Goal: Information Seeking & Learning: Learn about a topic

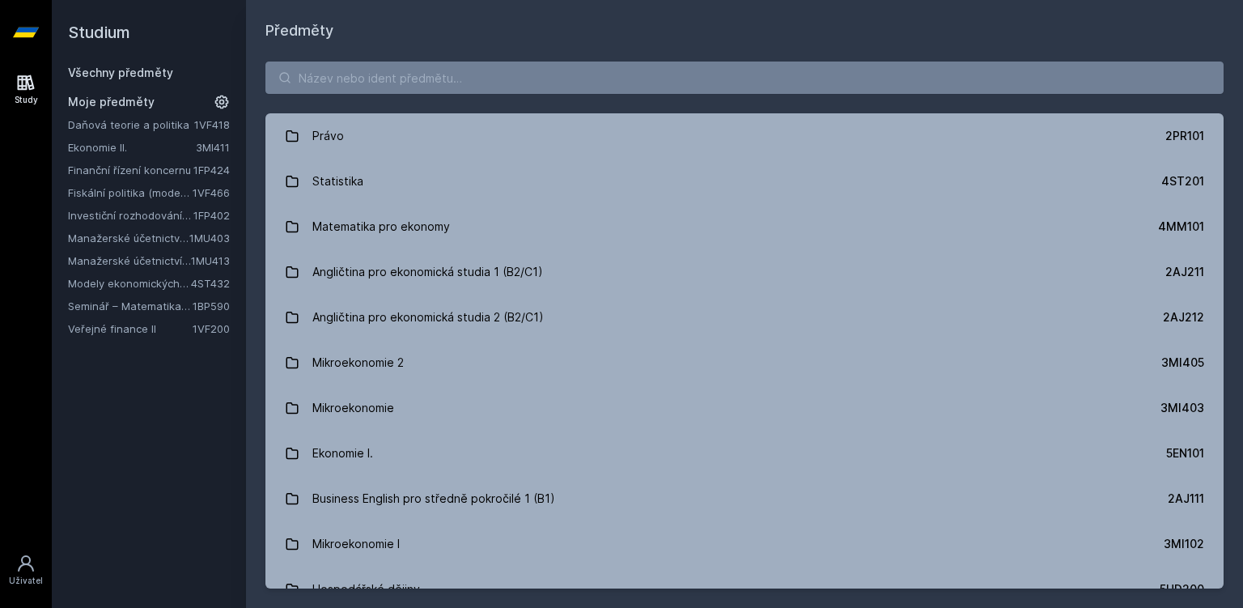
click at [146, 217] on link "Investiční rozhodování a dlouhodobé financování" at bounding box center [130, 215] width 125 height 16
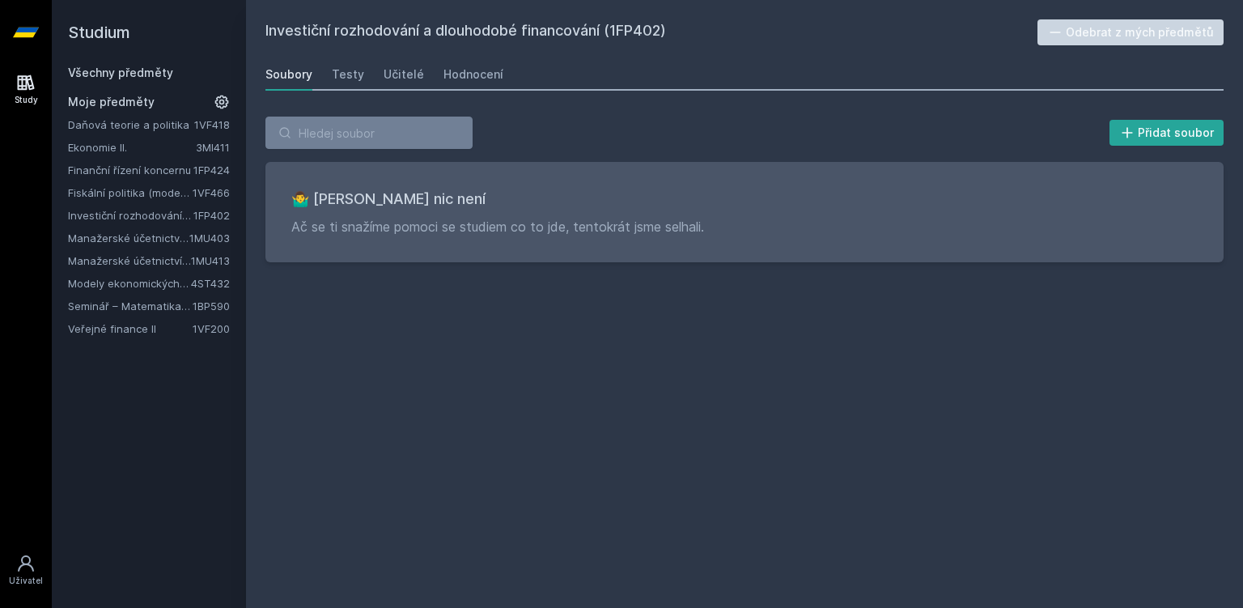
click at [145, 243] on link "Manažerské účetnictví II." at bounding box center [128, 238] width 121 height 16
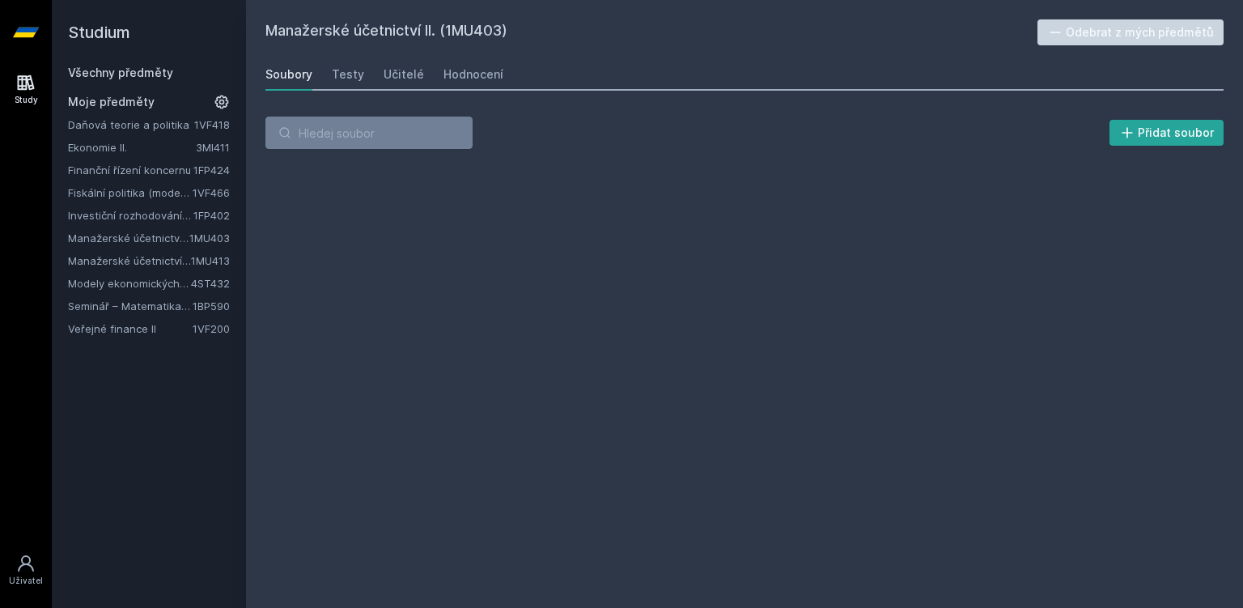
click at [112, 238] on link "Manažerské účetnictví II." at bounding box center [128, 238] width 121 height 16
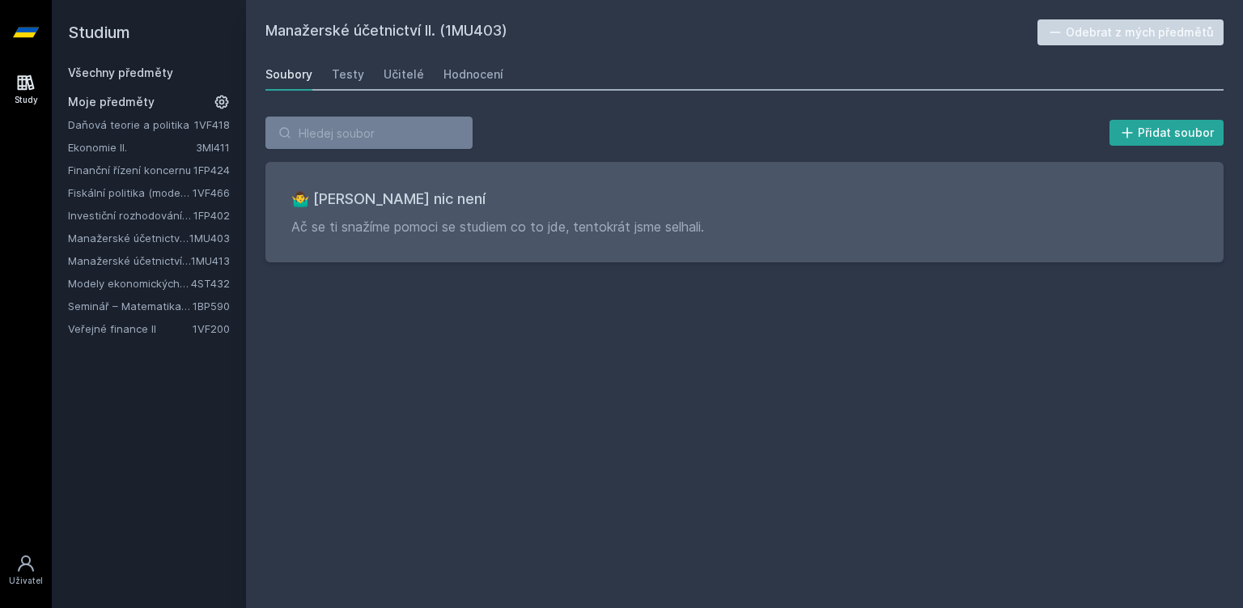
click at [127, 264] on link "Manažerské účetnictví pro vedlejší specializaci" at bounding box center [129, 260] width 123 height 16
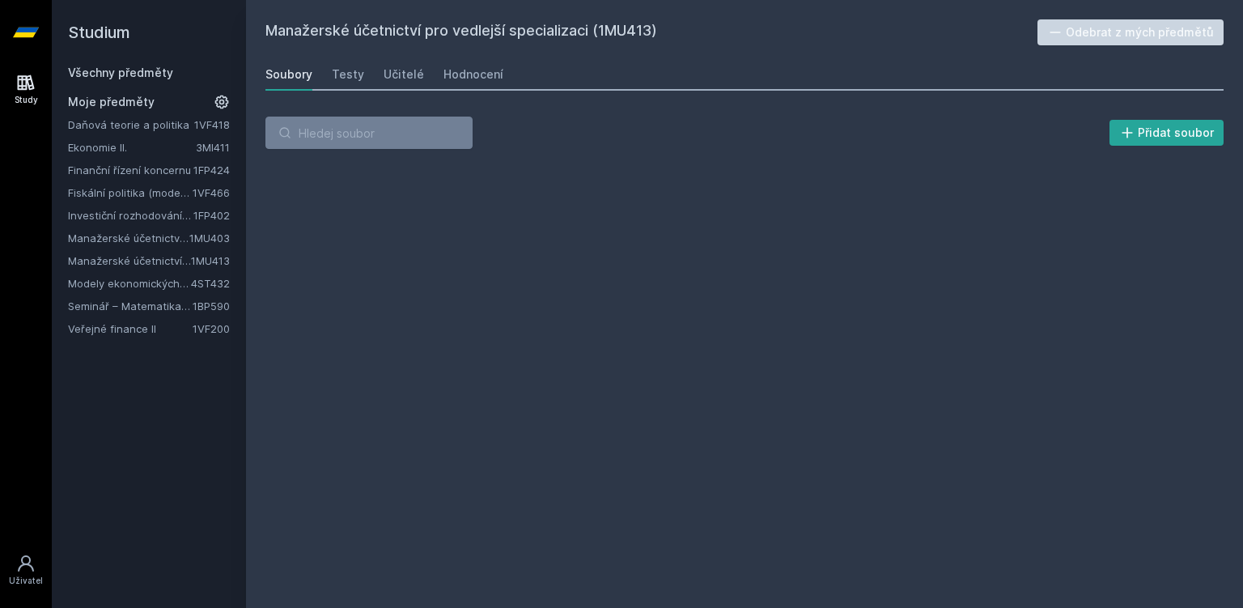
click at [170, 231] on link "Manažerské účetnictví II." at bounding box center [128, 238] width 121 height 16
click at [448, 65] on link "Hodnocení" at bounding box center [473, 74] width 60 height 32
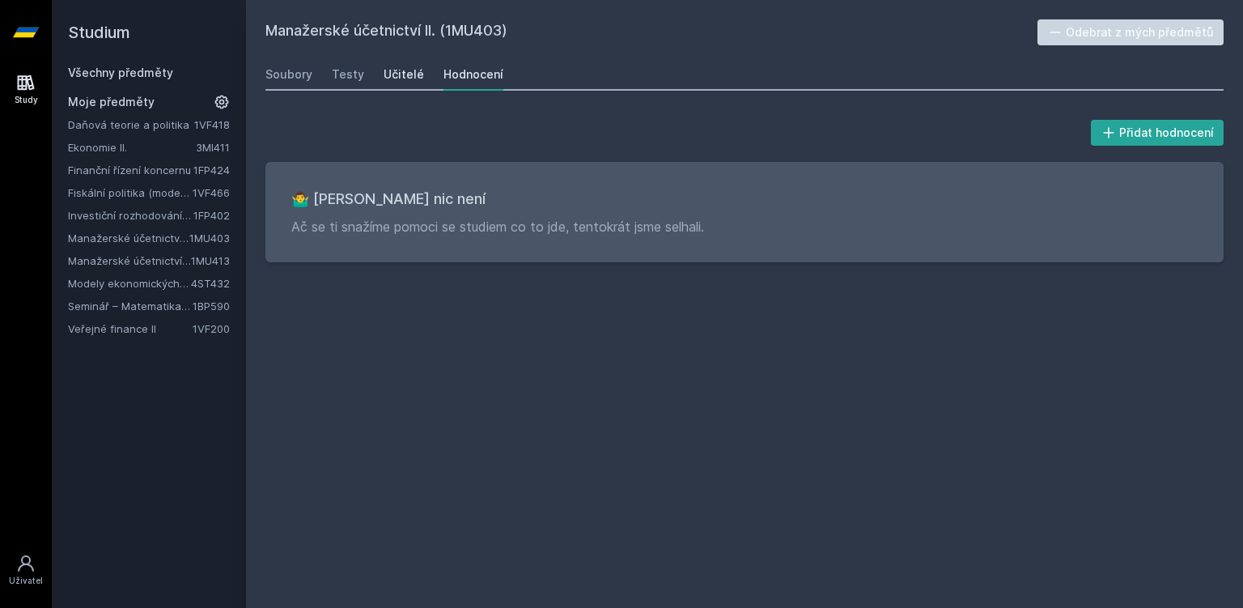
click at [388, 72] on div "Učitelé" at bounding box center [404, 74] width 40 height 16
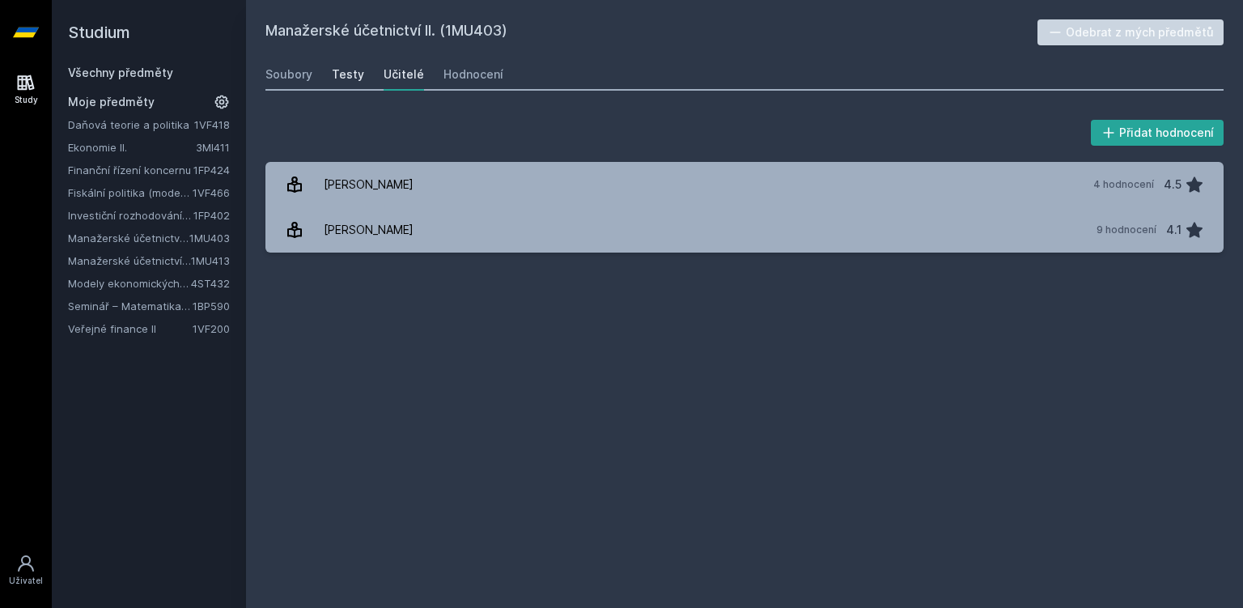
click at [354, 85] on link "Testy" at bounding box center [348, 74] width 32 height 32
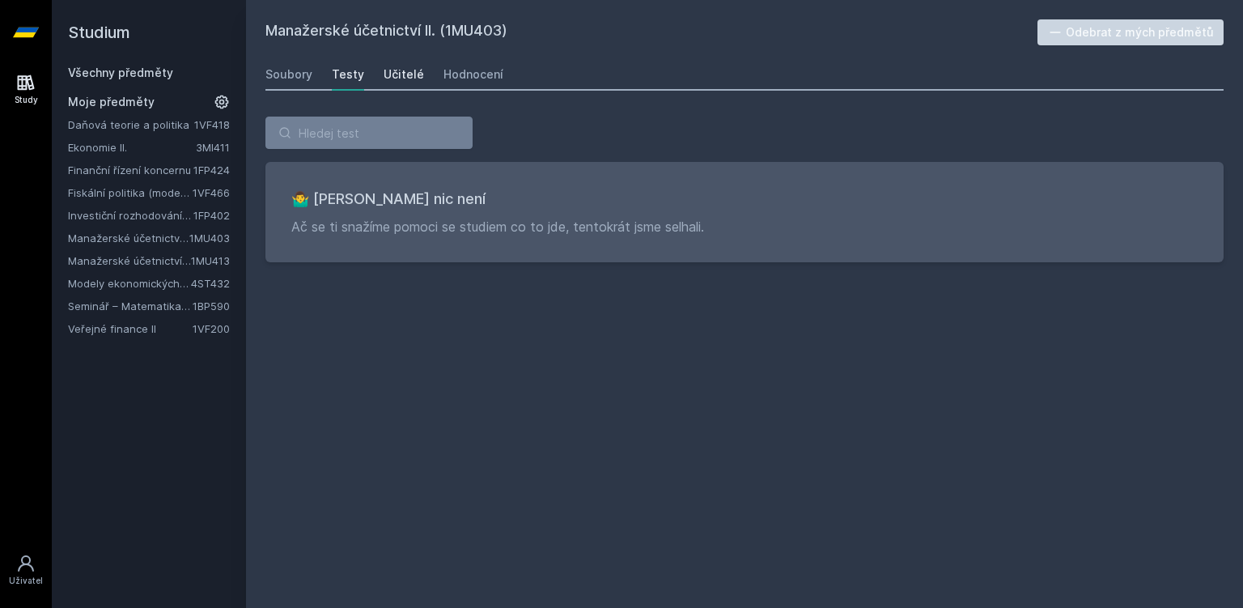
click at [396, 83] on link "Učitelé" at bounding box center [404, 74] width 40 height 32
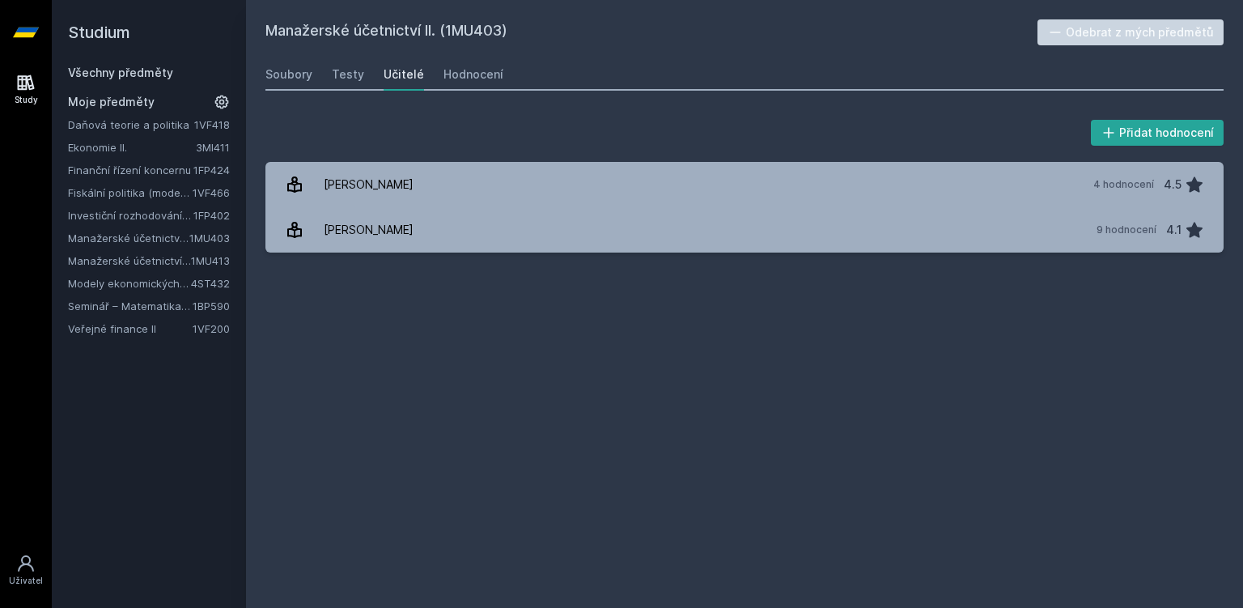
click at [151, 329] on link "Veřejné finance II" at bounding box center [130, 328] width 125 height 16
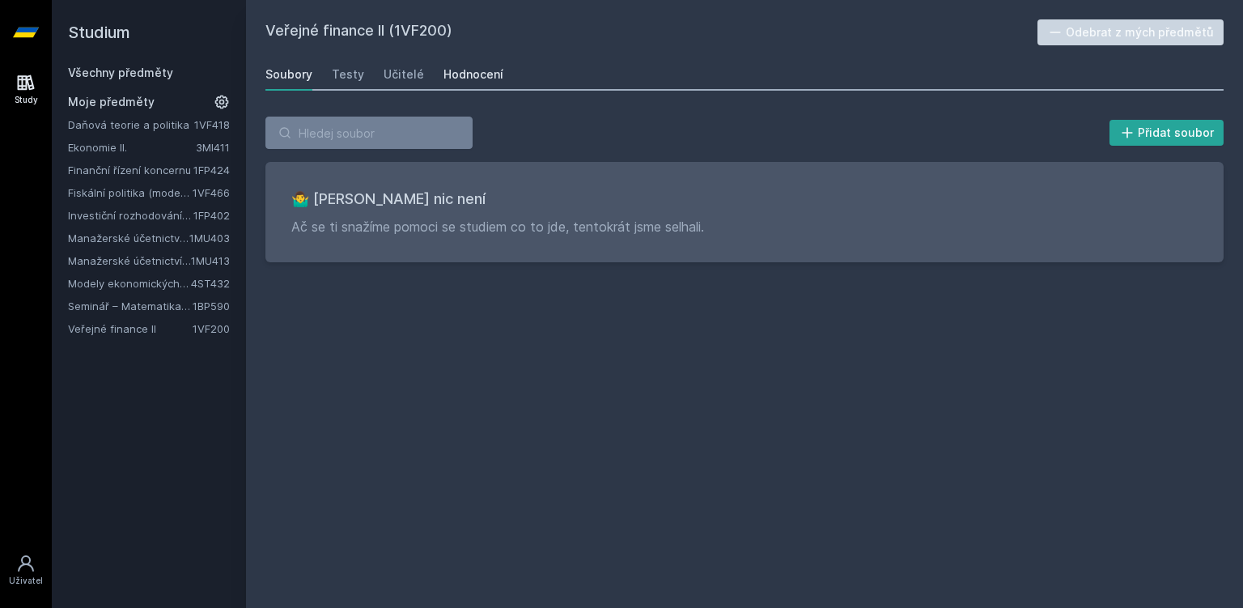
click at [462, 76] on div "Hodnocení" at bounding box center [473, 74] width 60 height 16
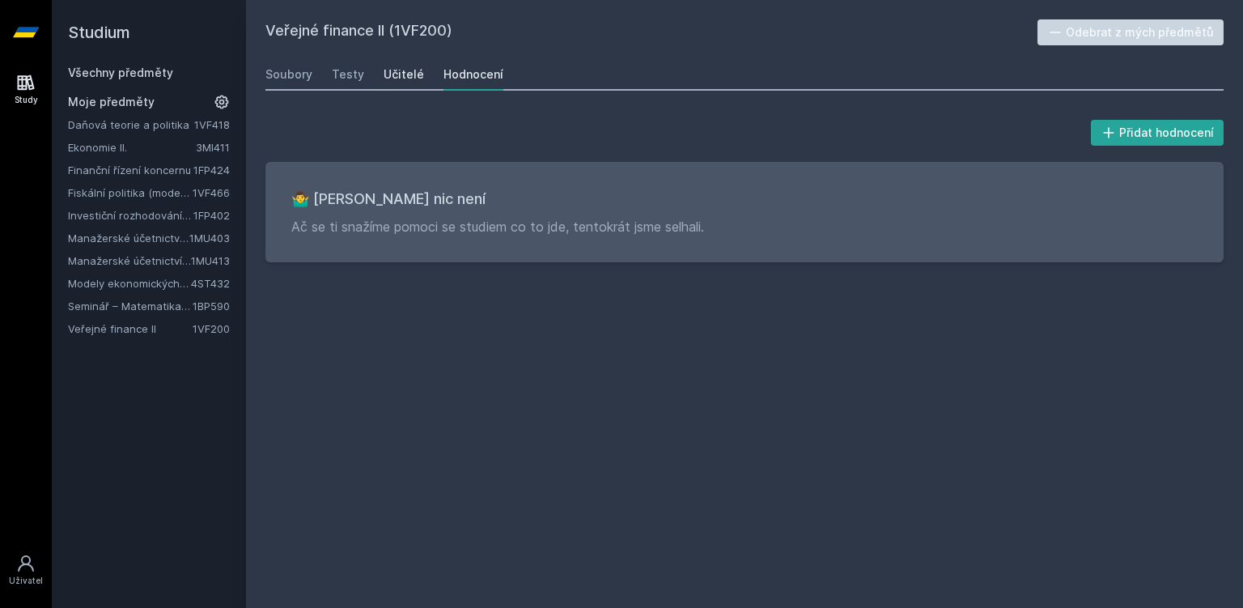
drag, startPoint x: 342, startPoint y: 90, endPoint x: 385, endPoint y: 61, distance: 51.8
click at [385, 61] on div "Soubory Testy Učitelé Hodnocení" at bounding box center [744, 74] width 958 height 32
click at [385, 61] on link "Učitelé" at bounding box center [404, 74] width 40 height 32
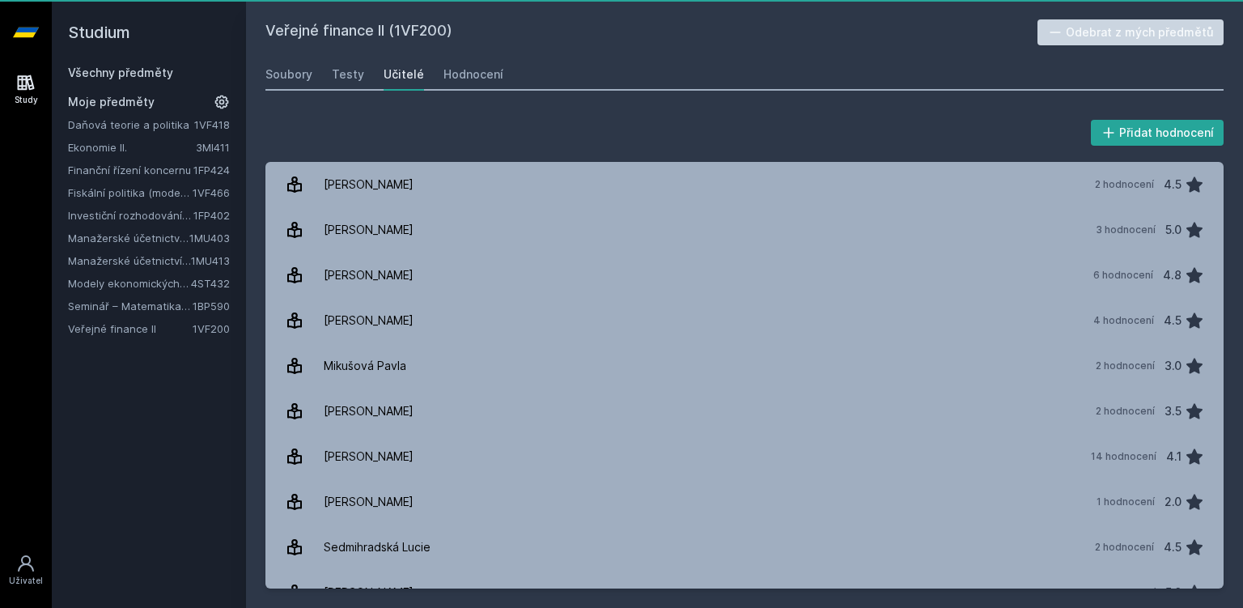
click at [385, 61] on link "Učitelé" at bounding box center [404, 74] width 40 height 32
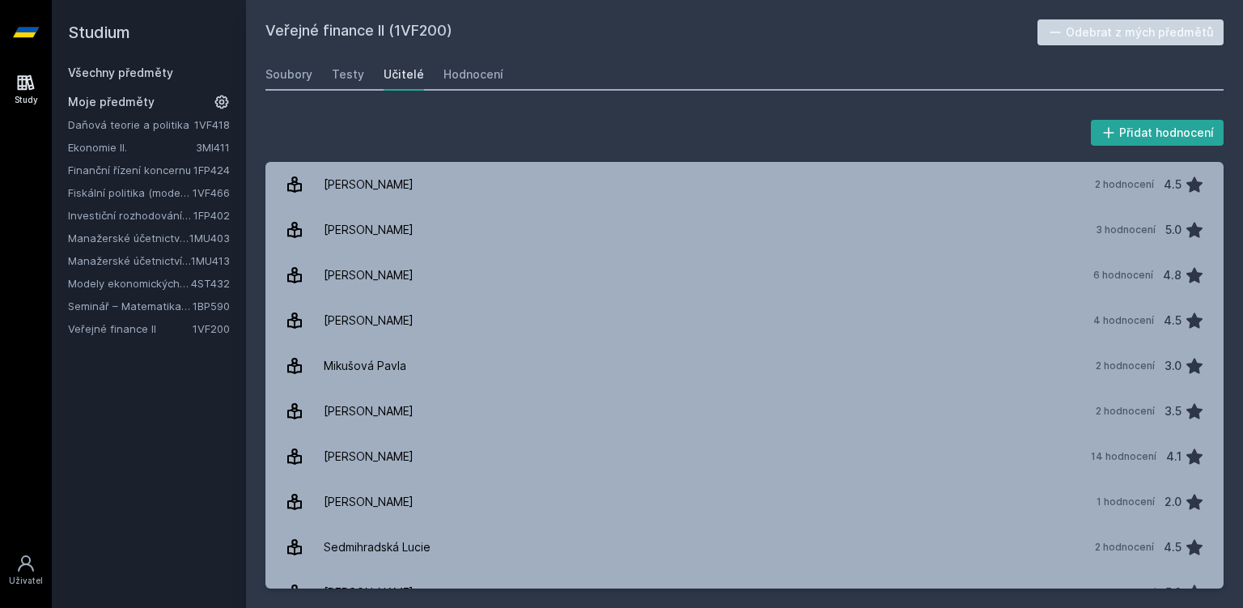
click at [198, 240] on link "1MU403" at bounding box center [209, 237] width 40 height 13
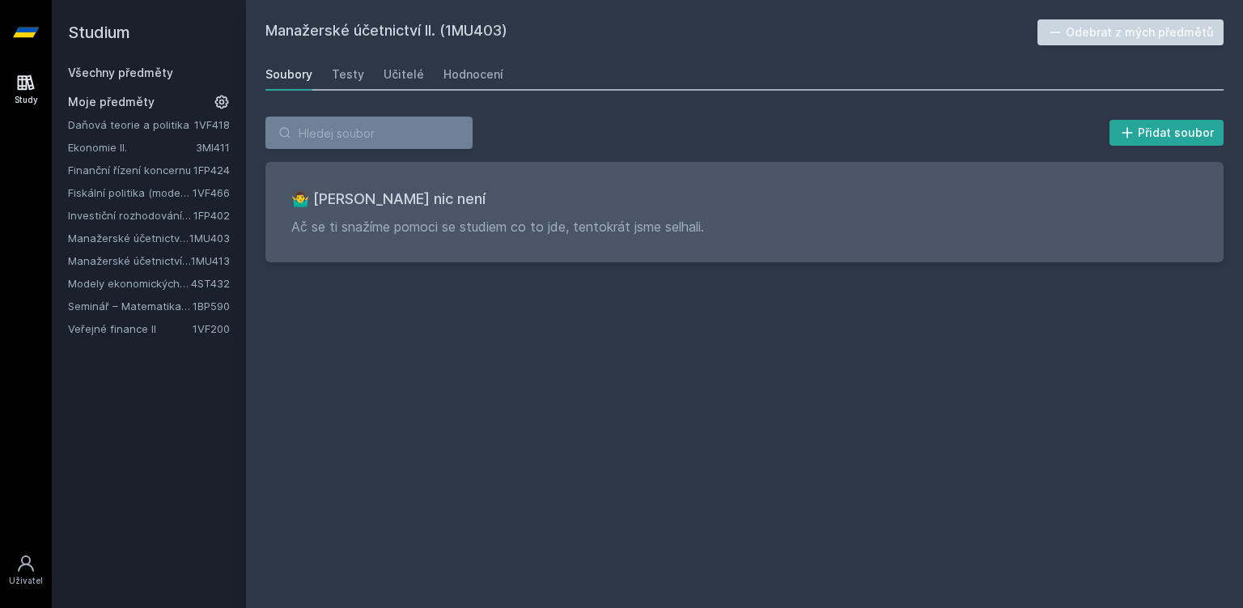
click at [193, 219] on link "1FP402" at bounding box center [211, 215] width 36 height 13
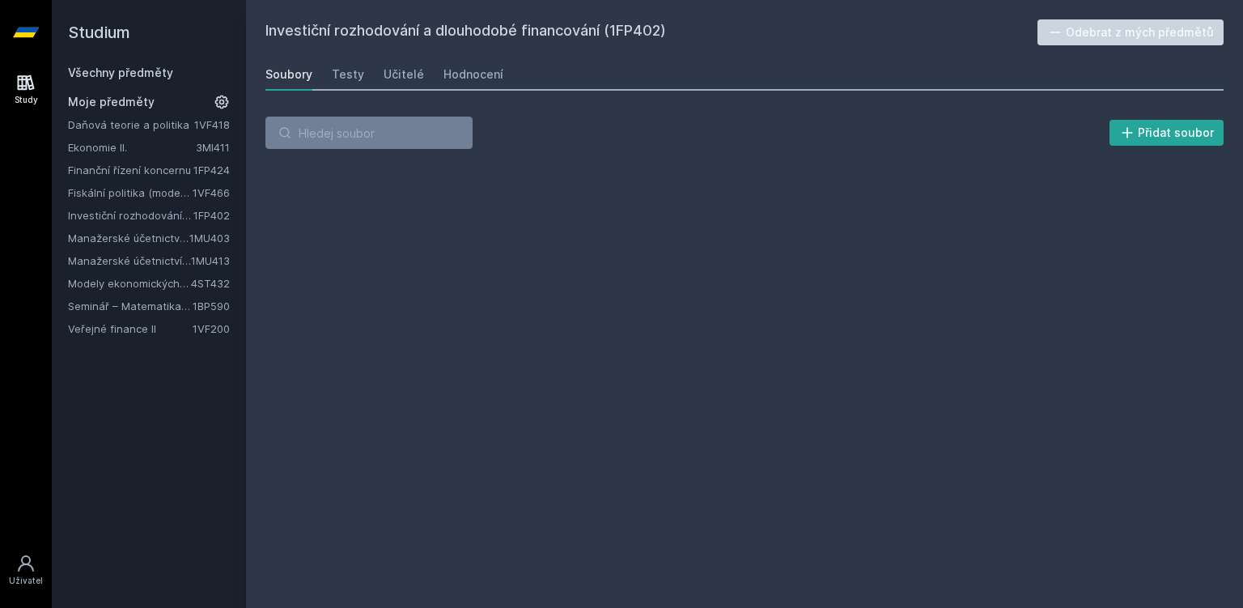
click at [176, 129] on link "Daňová teorie a politika" at bounding box center [131, 125] width 126 height 16
click at [464, 69] on div "Hodnocení" at bounding box center [473, 74] width 60 height 16
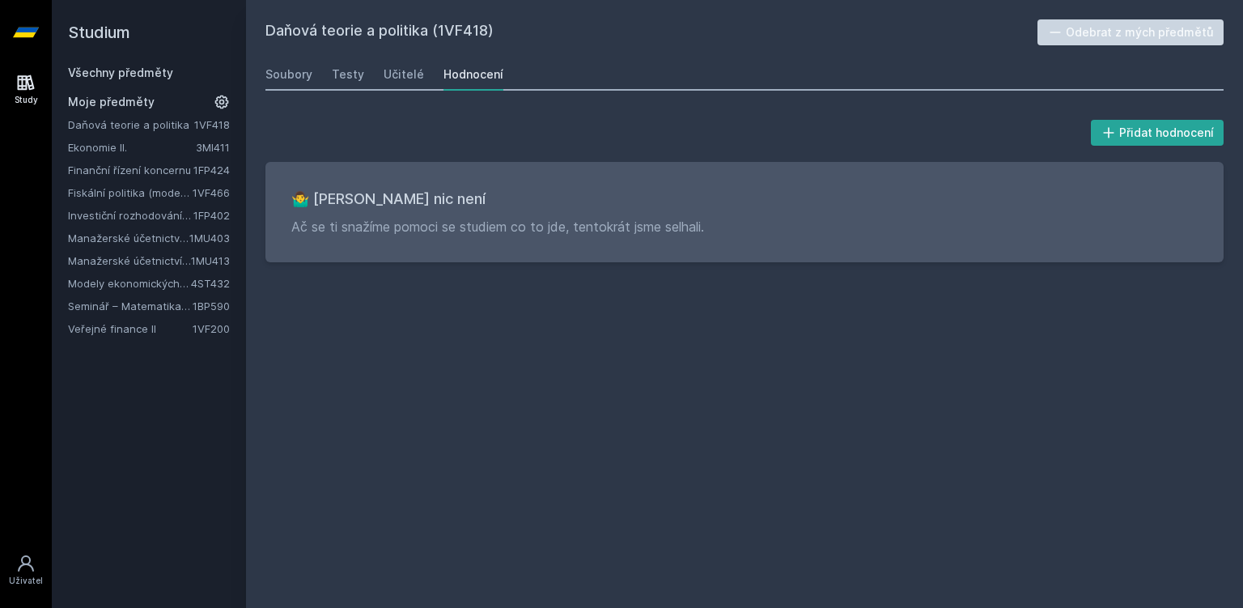
click at [189, 147] on link "Ekonomie II." at bounding box center [132, 147] width 128 height 16
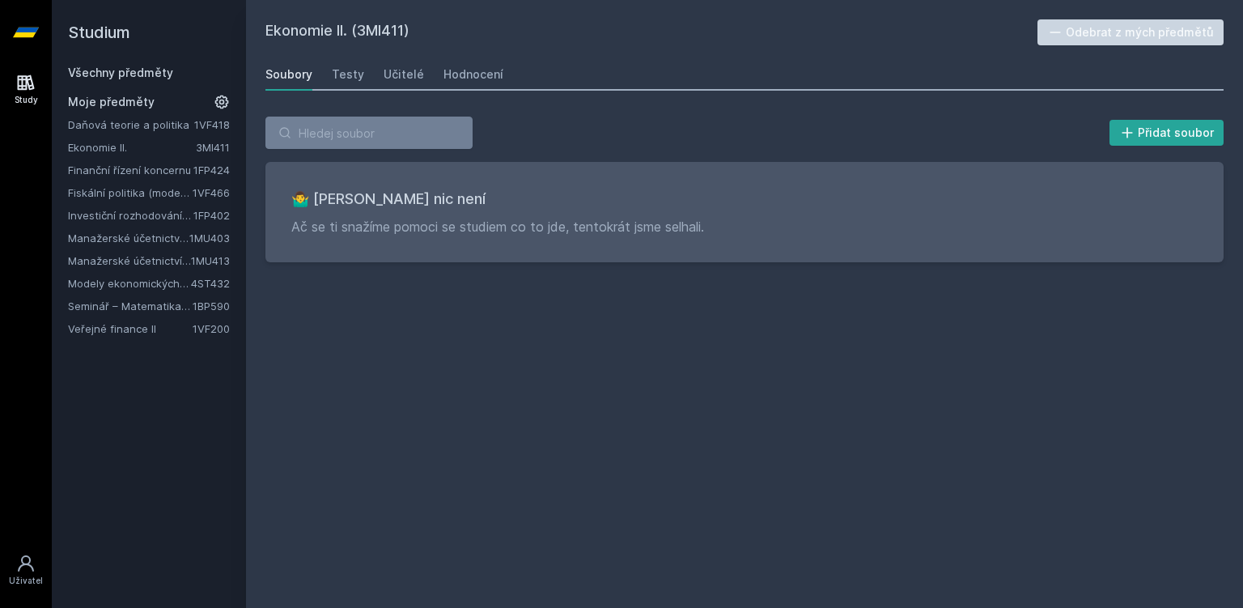
click at [142, 193] on link "Fiskální politika (moderní trendy a případové studie) (anglicky)" at bounding box center [130, 192] width 125 height 16
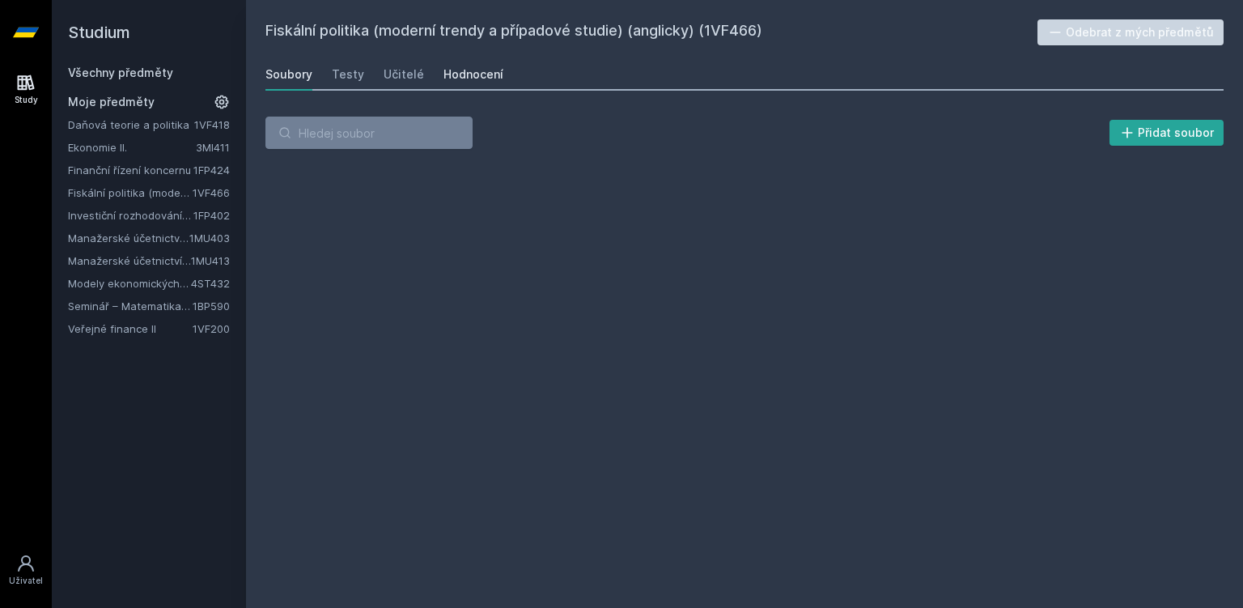
click at [476, 74] on div "Hodnocení" at bounding box center [473, 74] width 60 height 16
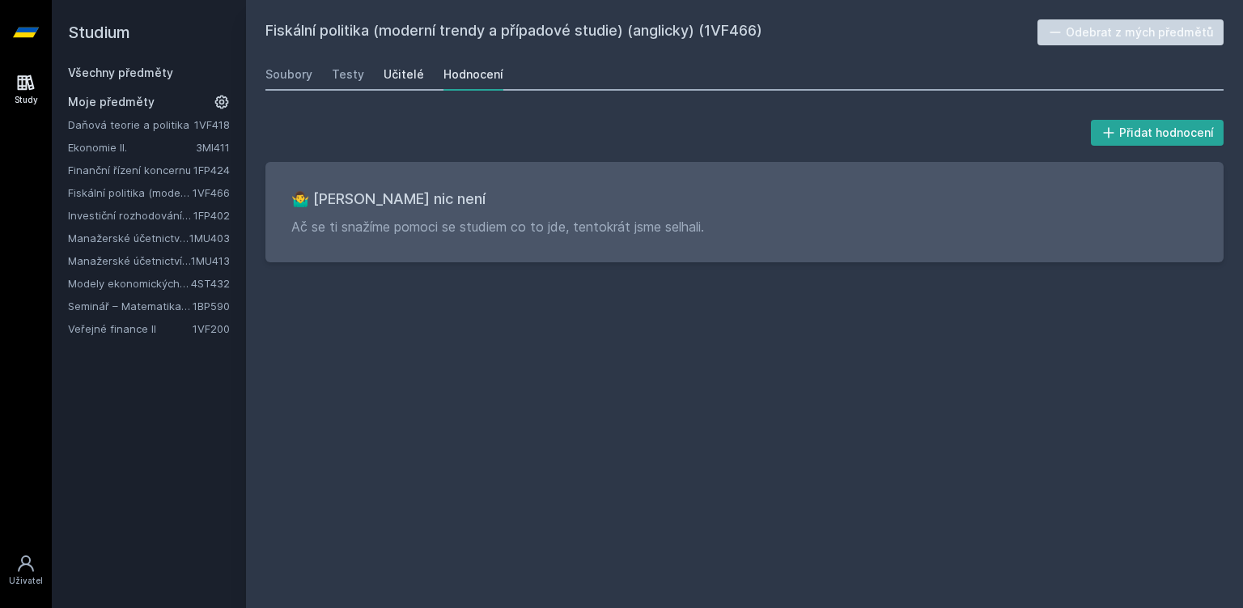
click at [384, 75] on div "Učitelé" at bounding box center [404, 74] width 40 height 16
click at [293, 76] on div "Soubory" at bounding box center [288, 74] width 47 height 16
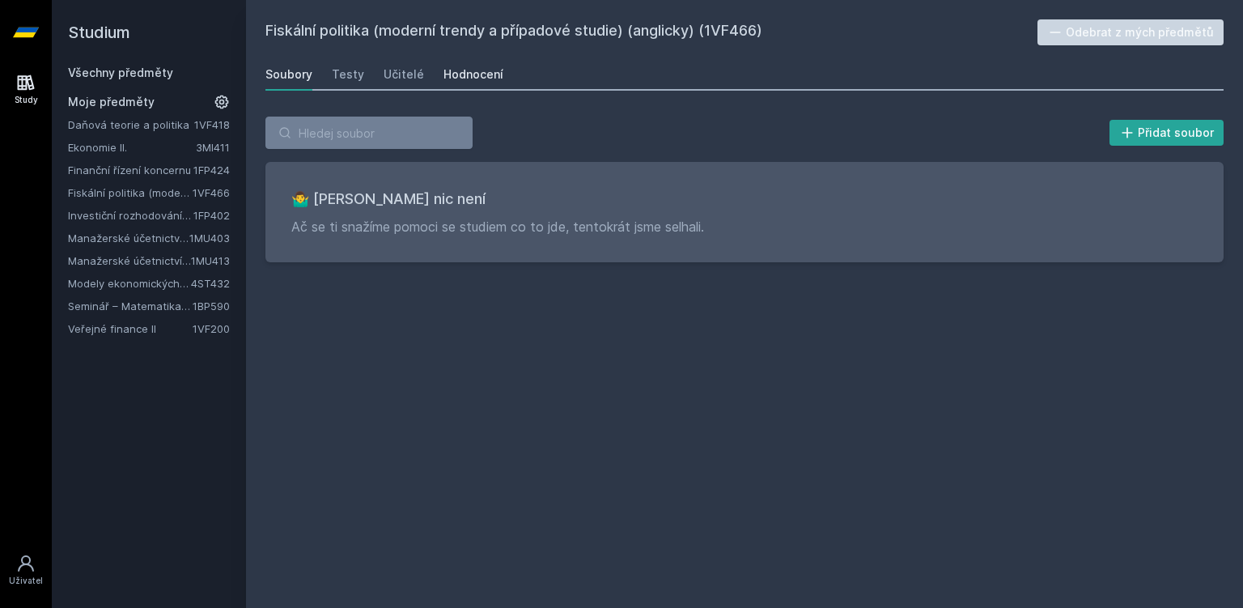
click at [460, 71] on div "Hodnocení" at bounding box center [473, 74] width 60 height 16
